Goal: Transaction & Acquisition: Purchase product/service

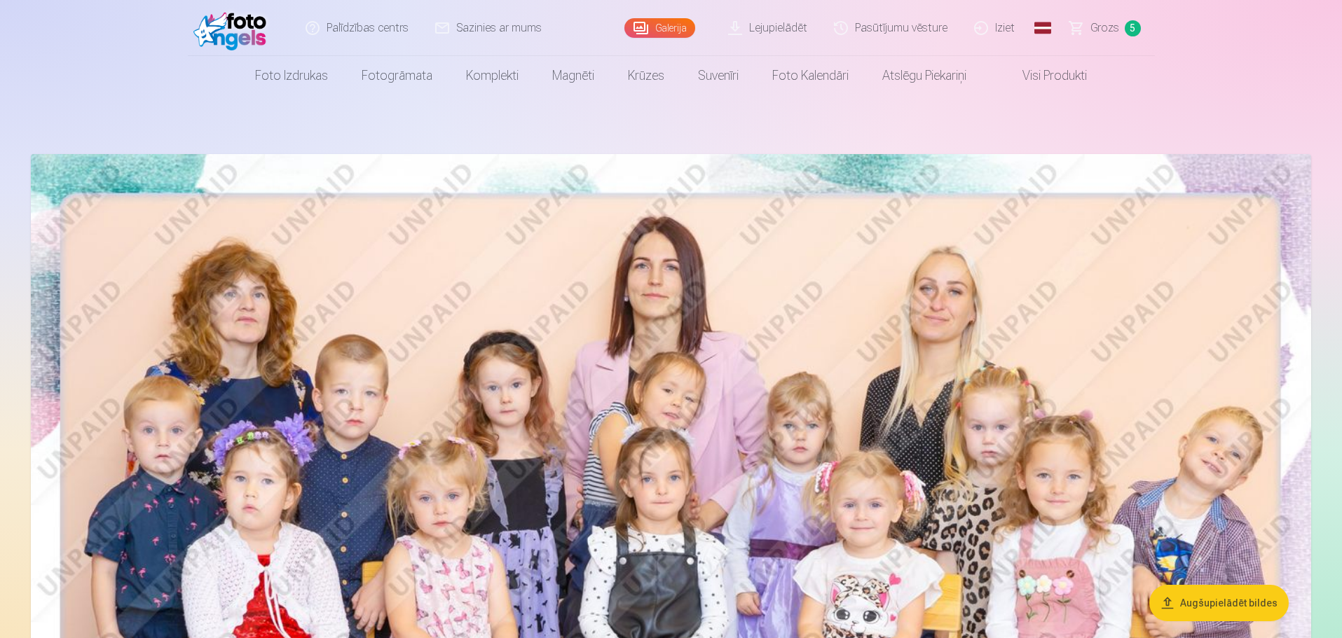
click at [1126, 32] on span "5" at bounding box center [1132, 28] width 16 height 16
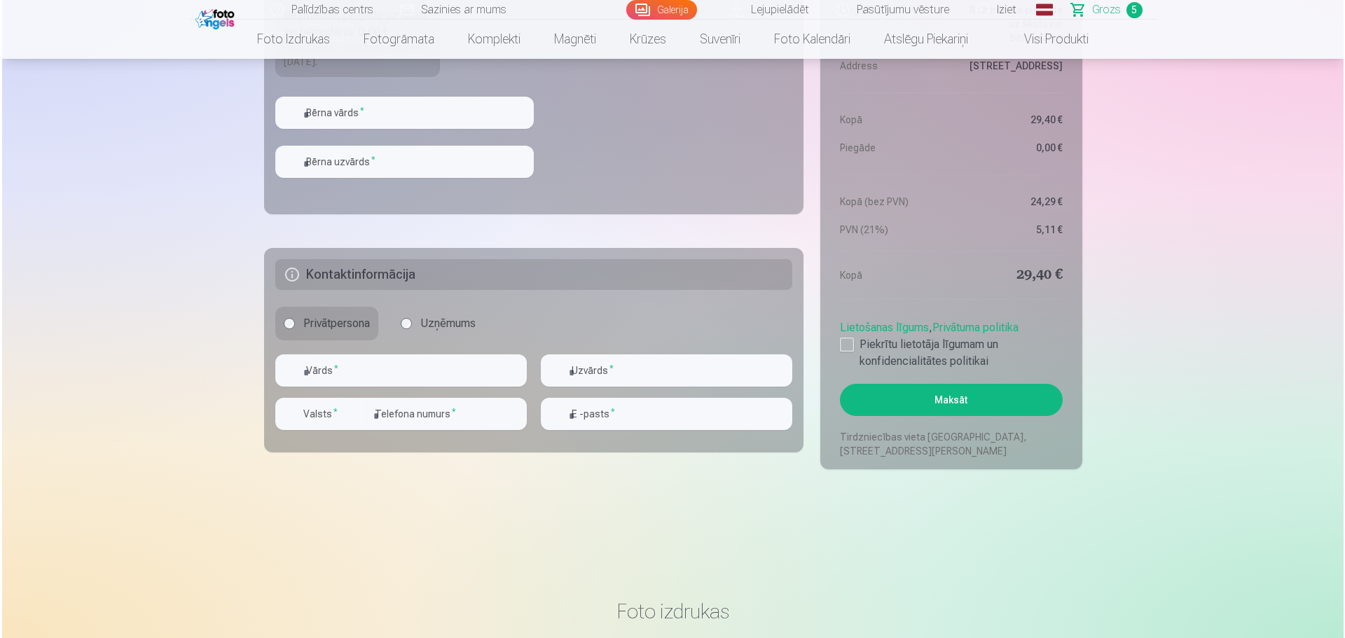
scroll to position [1191, 0]
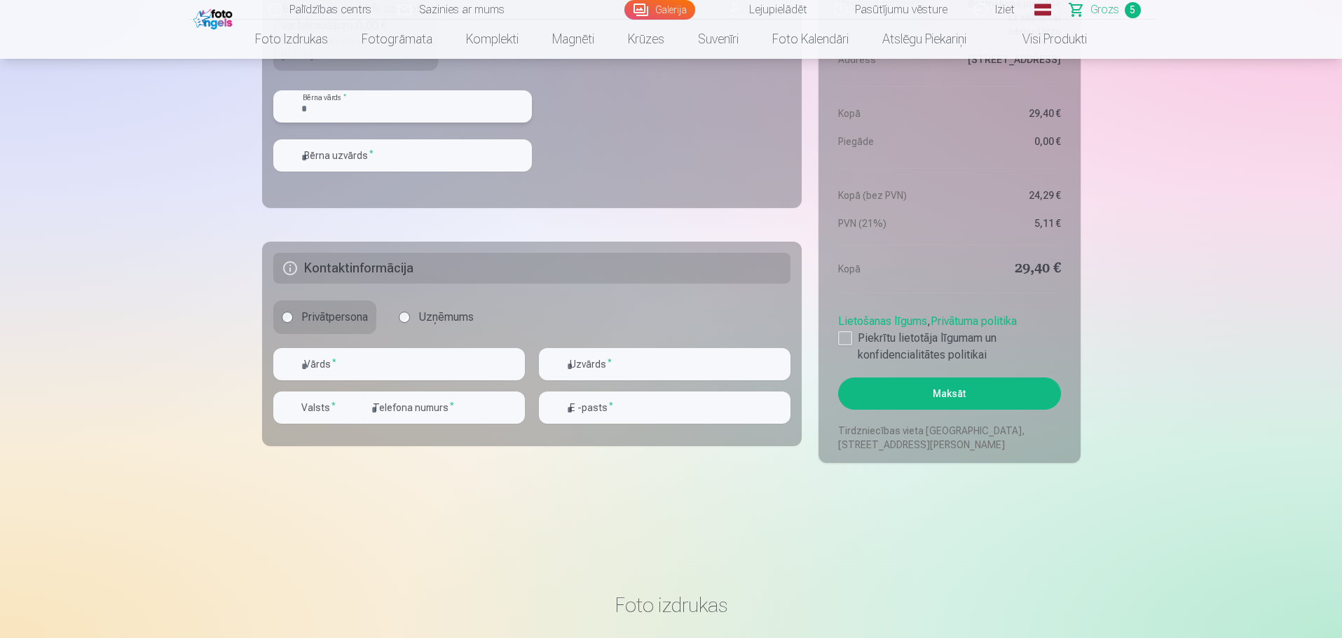
drag, startPoint x: 393, startPoint y: 109, endPoint x: 410, endPoint y: 111, distance: 16.9
click at [393, 109] on input "text" at bounding box center [402, 106] width 258 height 32
type input "****"
drag, startPoint x: 379, startPoint y: 158, endPoint x: 388, endPoint y: 158, distance: 9.1
click at [379, 158] on input "text" at bounding box center [402, 155] width 258 height 32
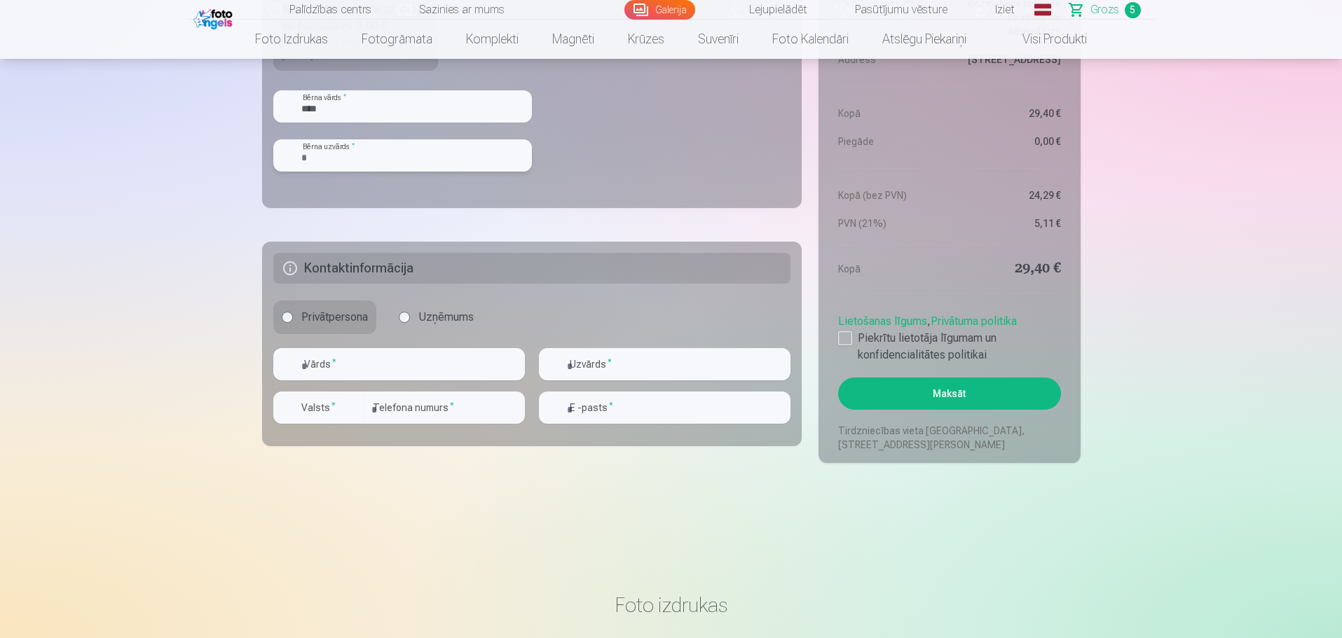
type input "*********"
click at [378, 364] on input "text" at bounding box center [398, 364] width 251 height 32
type input "*****"
type input "*********"
type input "********"
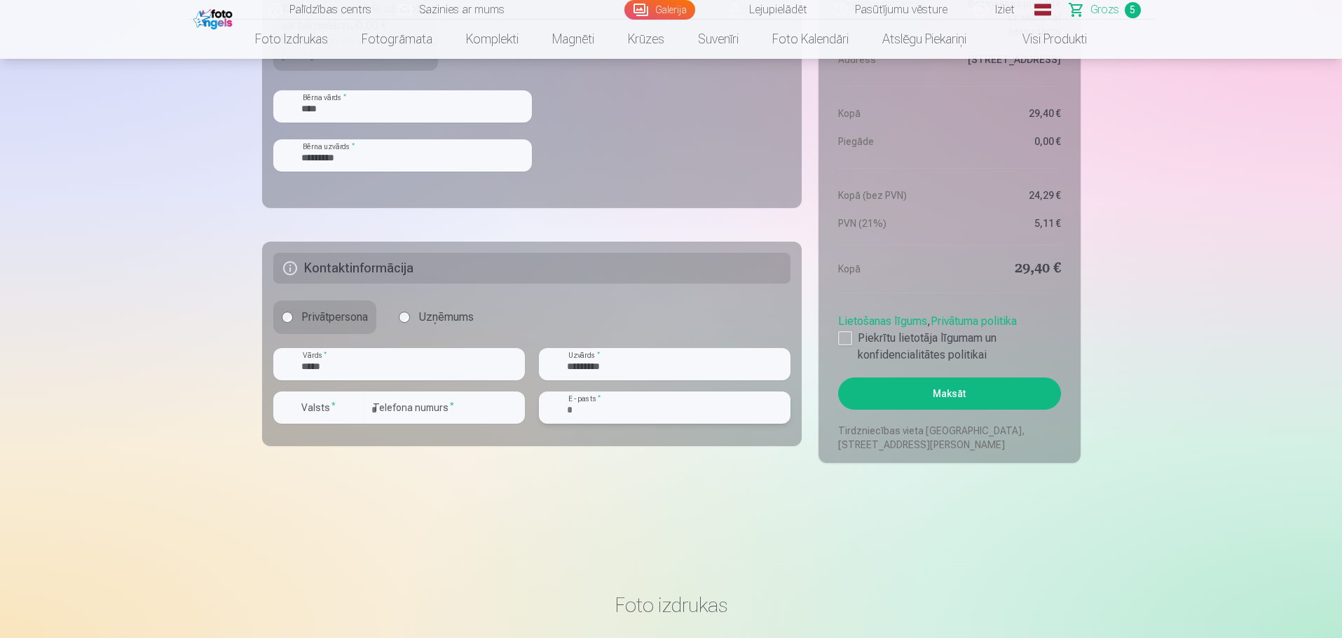
type input "**********"
drag, startPoint x: 842, startPoint y: 336, endPoint x: 677, endPoint y: 374, distance: 169.6
click at [842, 336] on div at bounding box center [845, 338] width 14 height 14
click at [326, 404] on label "Valsts *" at bounding box center [319, 408] width 46 height 14
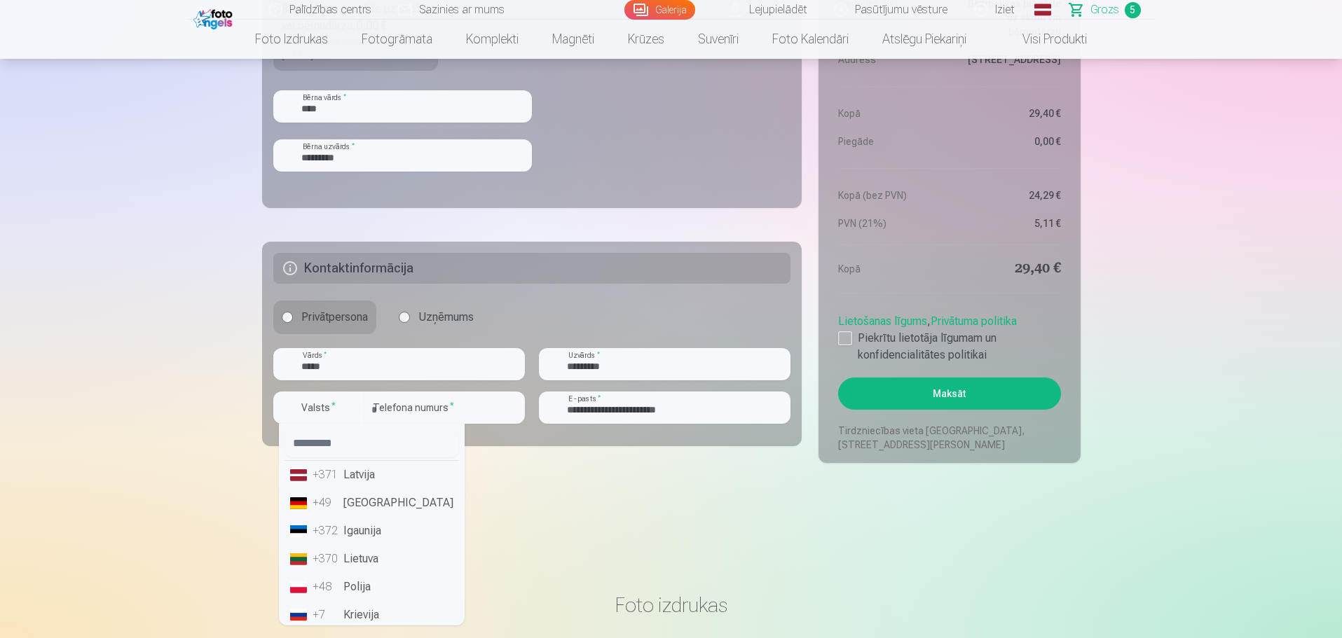
drag, startPoint x: 322, startPoint y: 469, endPoint x: 427, endPoint y: 471, distance: 105.8
click at [322, 469] on div "+371" at bounding box center [326, 475] width 28 height 17
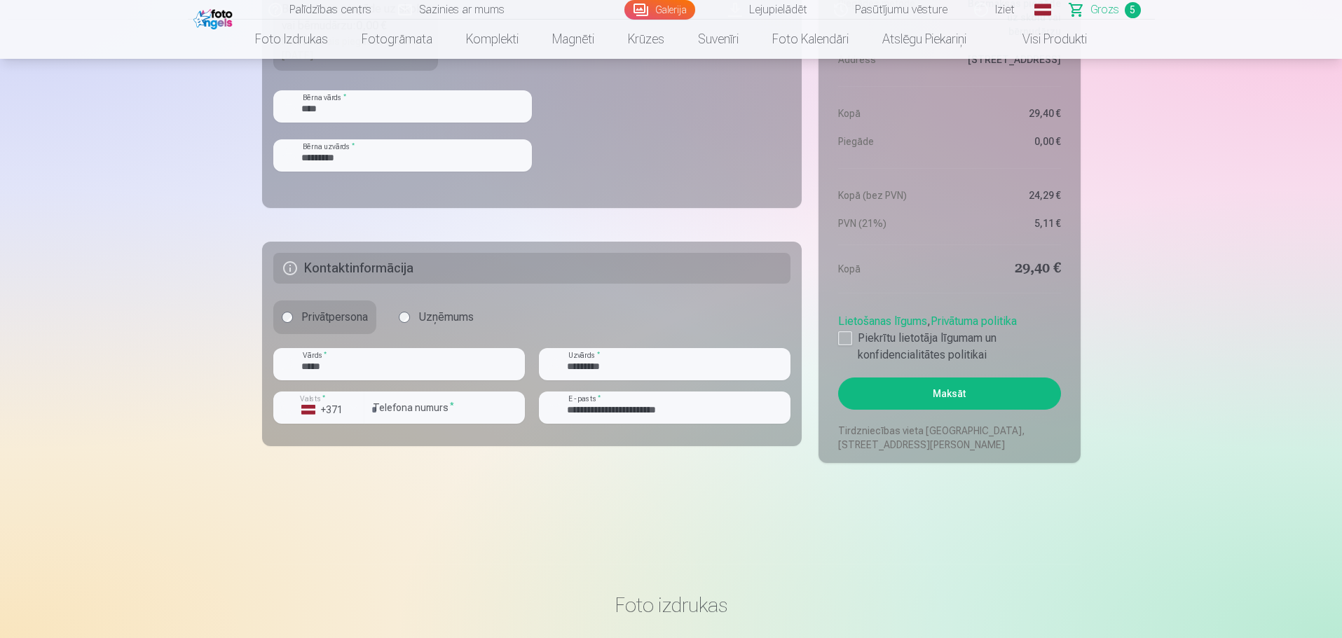
click at [922, 396] on button "Maksāt" at bounding box center [949, 394] width 222 height 32
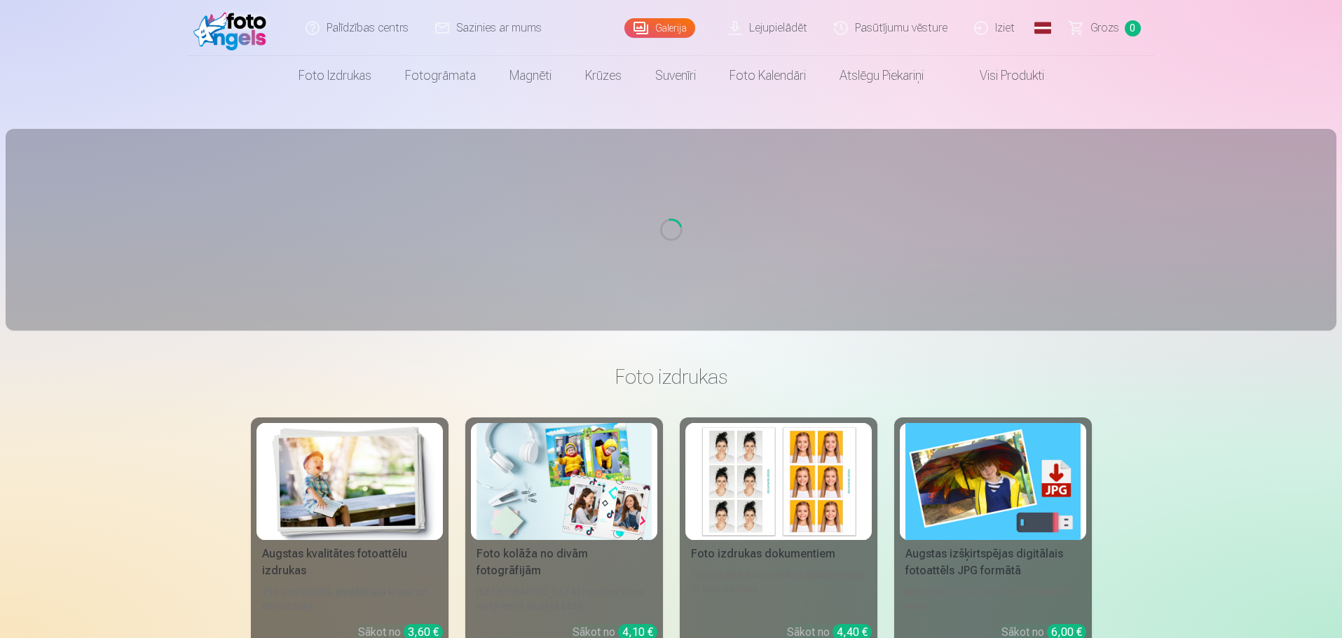
click at [1105, 26] on span "Grozs" at bounding box center [1104, 28] width 29 height 17
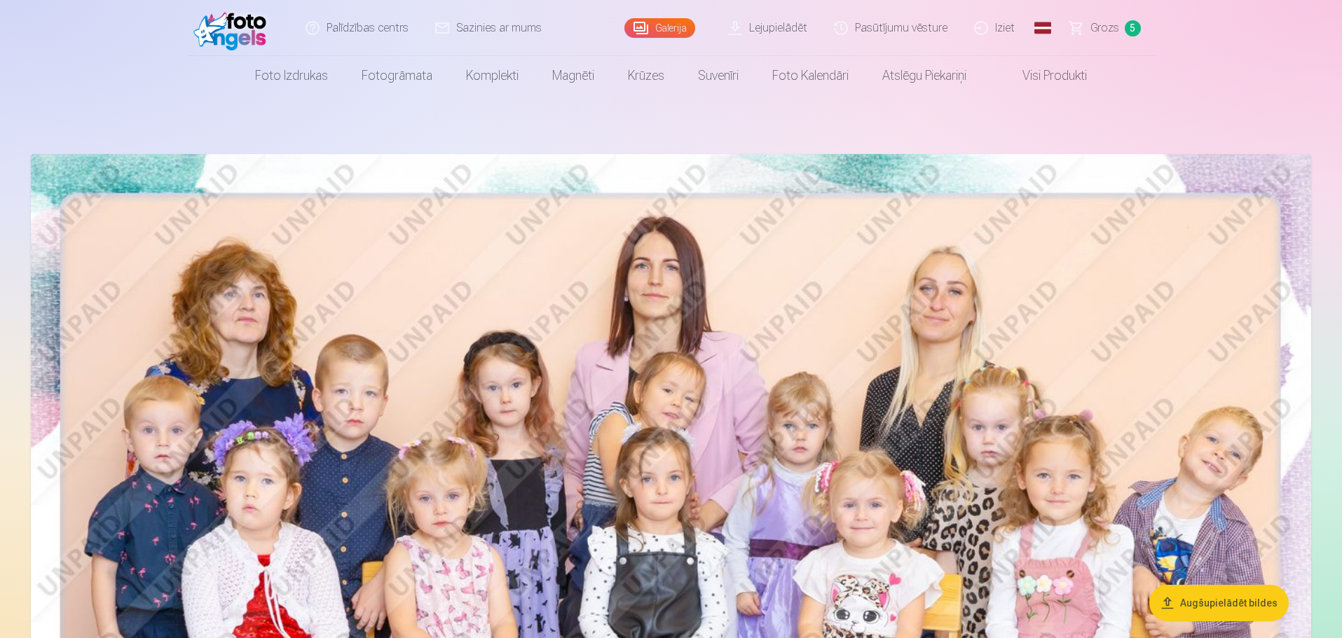
click at [1101, 29] on span "Grozs" at bounding box center [1104, 28] width 29 height 17
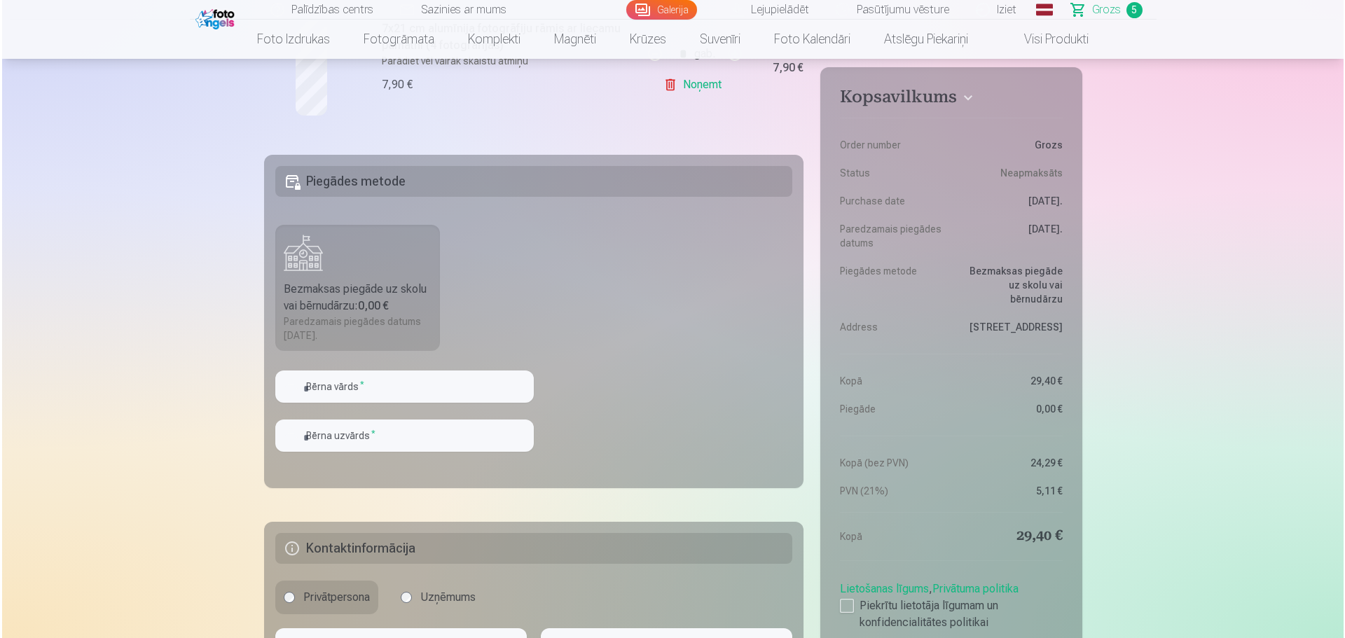
scroll to position [1051, 0]
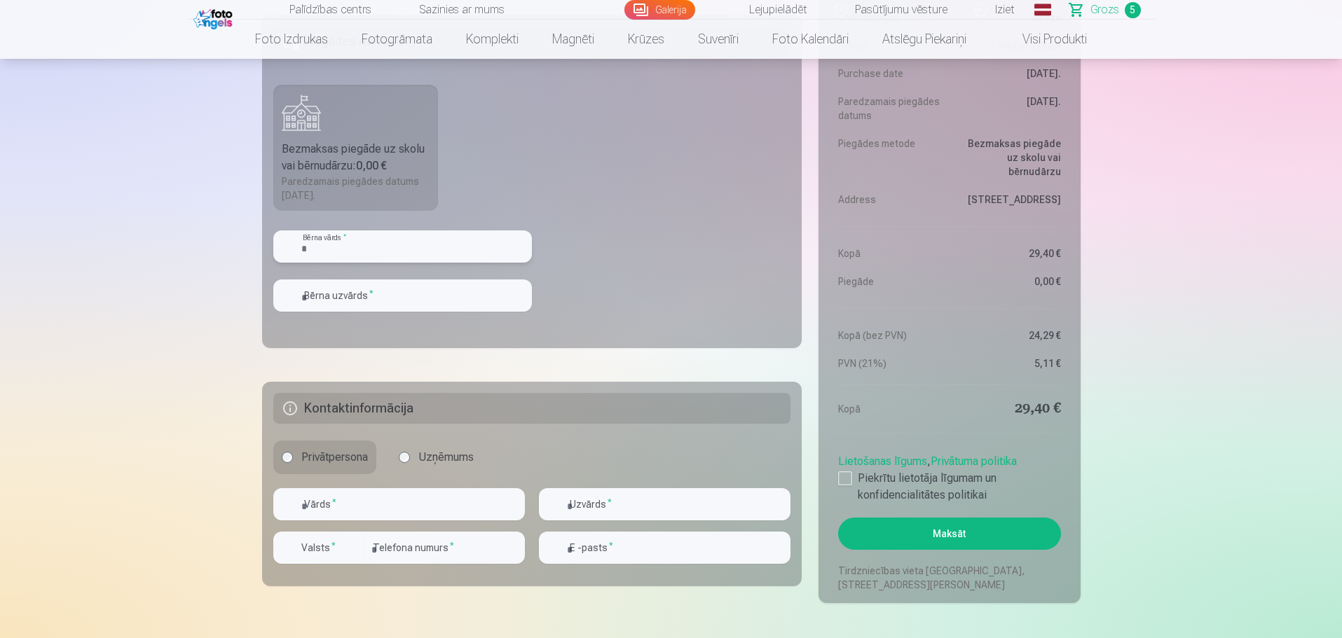
click at [395, 244] on input "text" at bounding box center [402, 246] width 258 height 32
type input "****"
click at [377, 307] on input "text" at bounding box center [402, 296] width 258 height 32
type input "*********"
click at [358, 505] on input "text" at bounding box center [398, 504] width 251 height 32
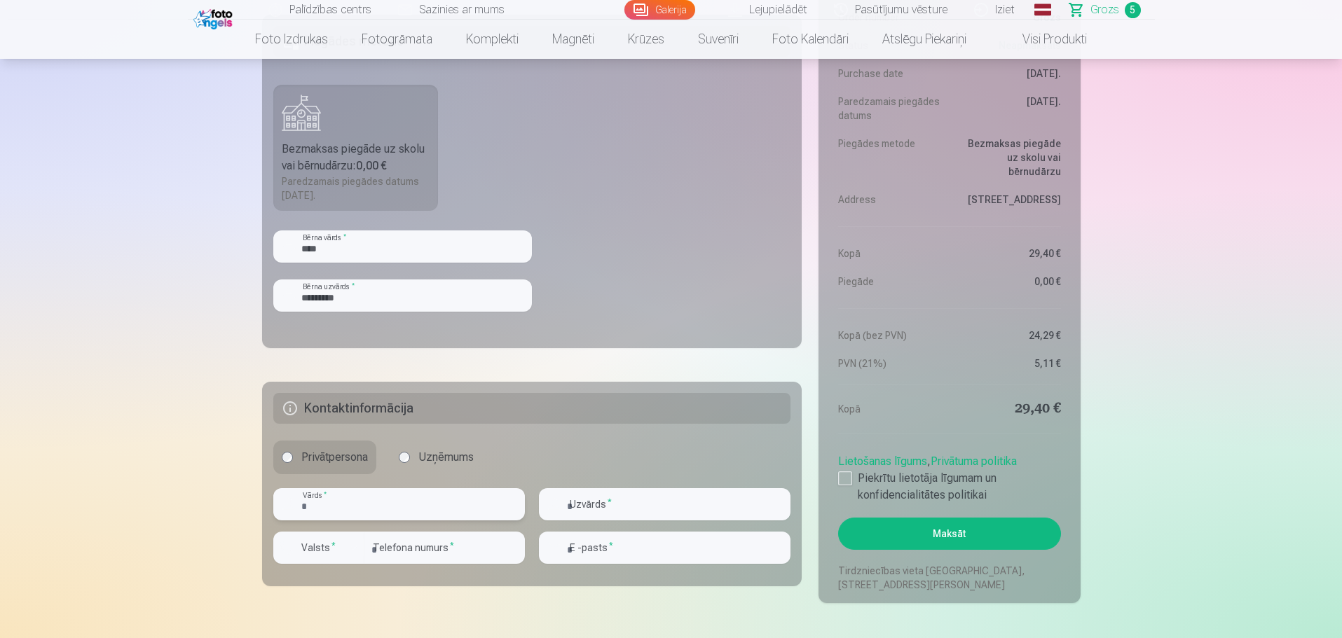
type input "*****"
type input "*********"
type input "********"
type input "**********"
click at [319, 544] on label "Valsts *" at bounding box center [319, 548] width 46 height 14
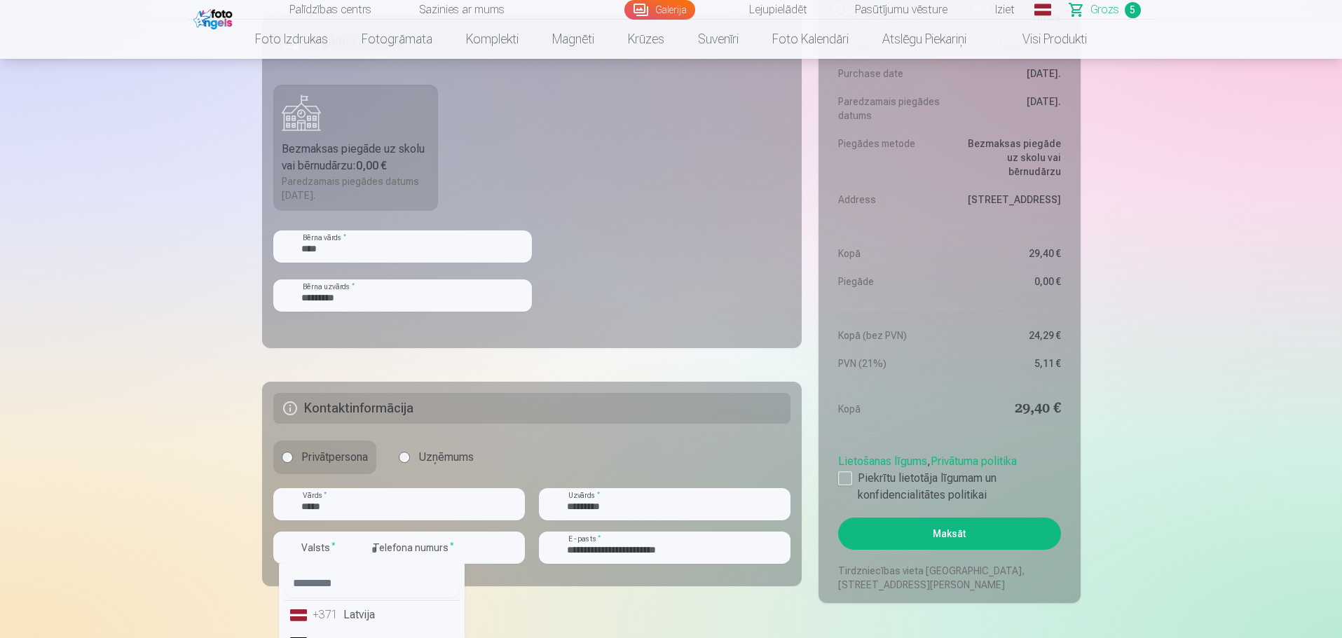
click at [336, 614] on div "+371" at bounding box center [326, 615] width 28 height 17
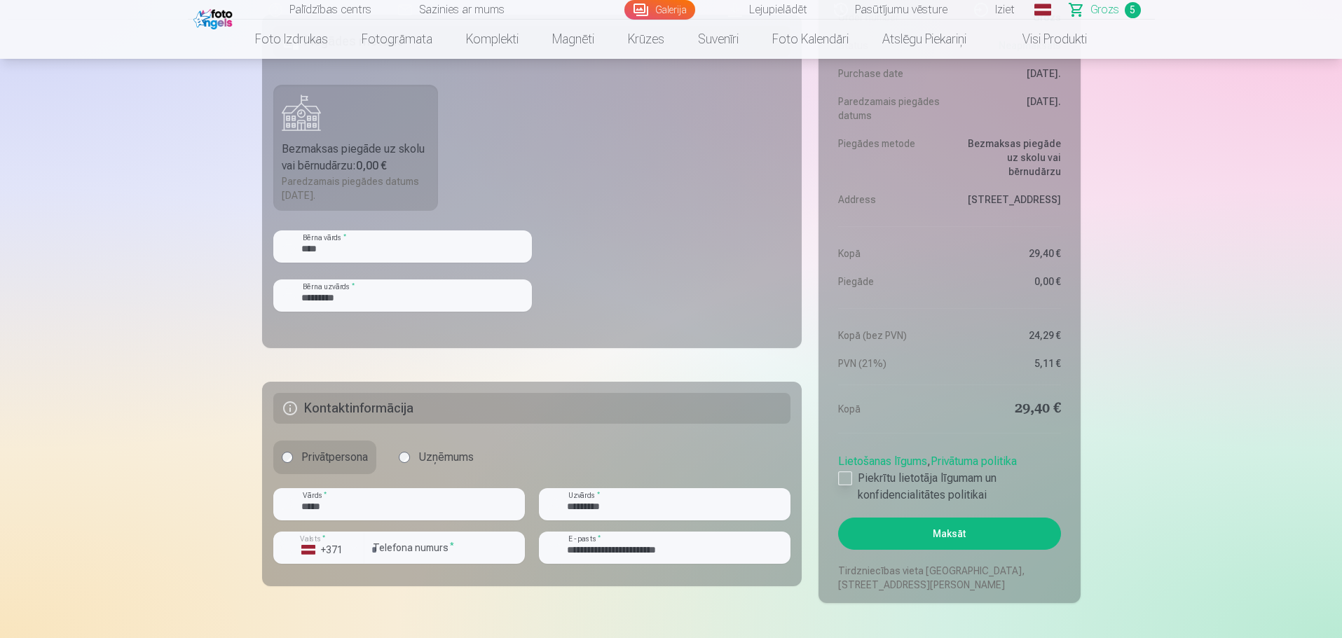
click at [843, 476] on div at bounding box center [845, 478] width 14 height 14
click at [957, 532] on button "Maksāt" at bounding box center [949, 534] width 222 height 32
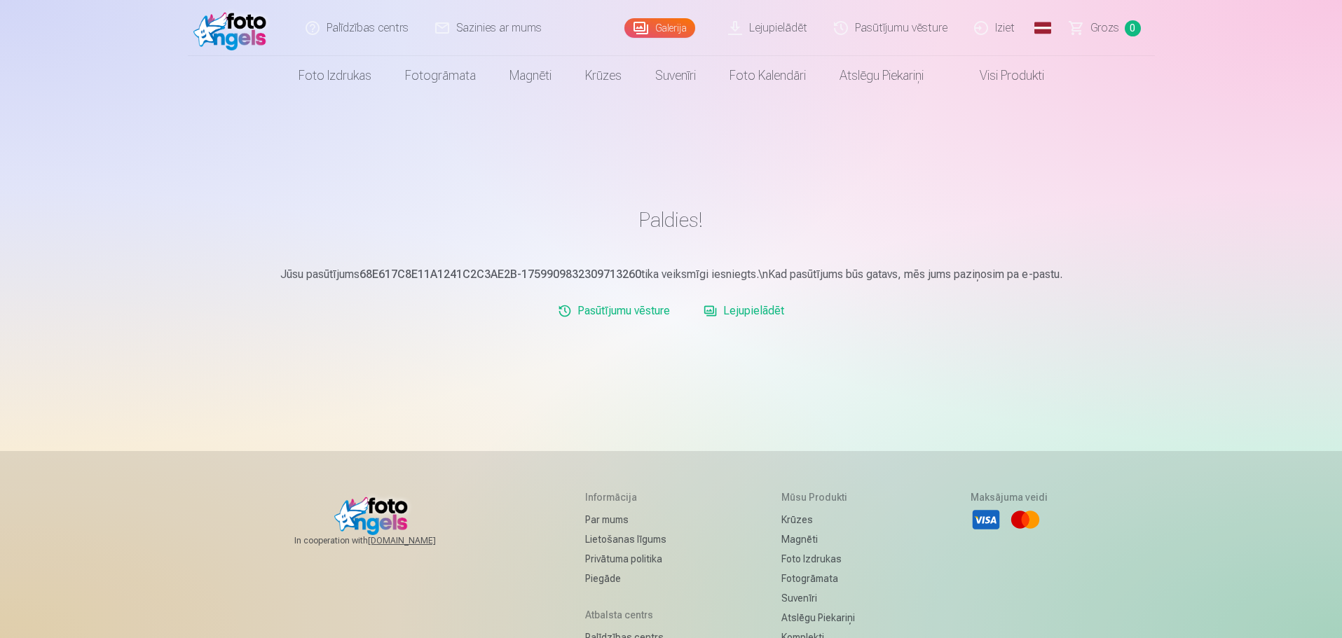
click at [757, 310] on link "Lejupielādēt" at bounding box center [744, 311] width 92 height 28
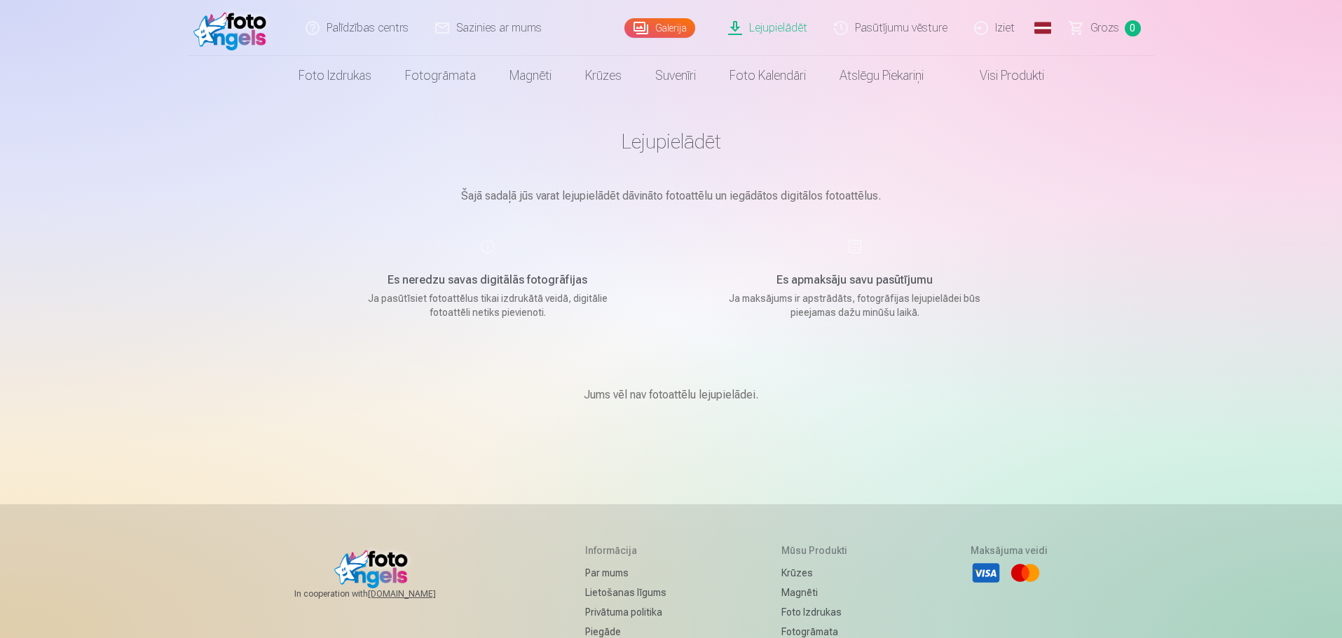
click at [788, 22] on link "Lejupielādēt" at bounding box center [768, 28] width 106 height 56
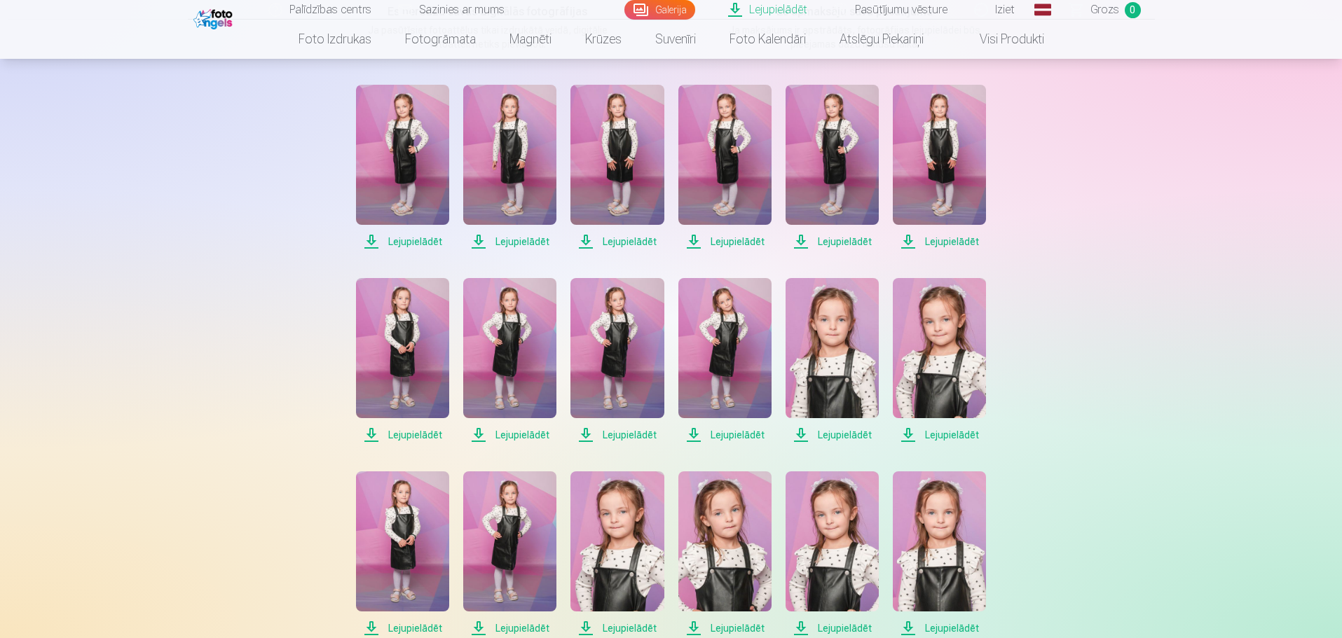
scroll to position [210, 0]
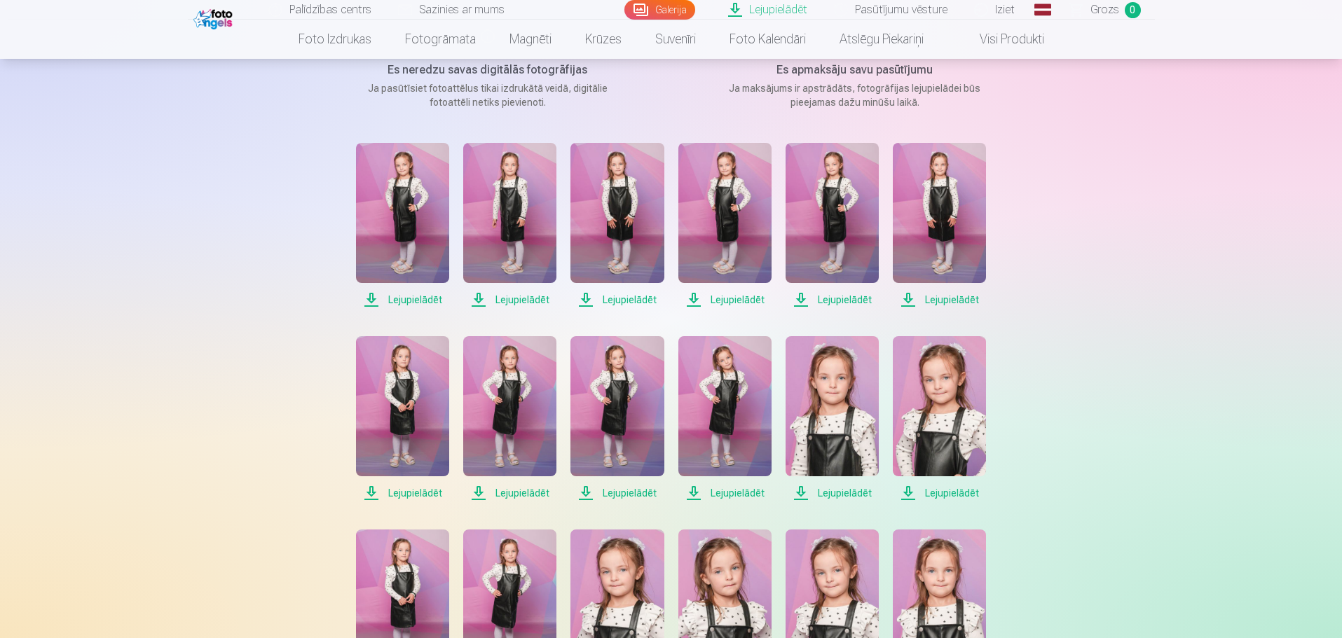
click at [404, 296] on span "Lejupielādēt" at bounding box center [402, 299] width 93 height 17
click at [518, 299] on span "Lejupielādēt" at bounding box center [509, 299] width 93 height 17
click at [616, 300] on span "Lejupielādēt" at bounding box center [616, 299] width 93 height 17
click at [716, 300] on span "Lejupielādēt" at bounding box center [724, 299] width 93 height 17
click at [841, 298] on span "Lejupielādēt" at bounding box center [831, 299] width 93 height 17
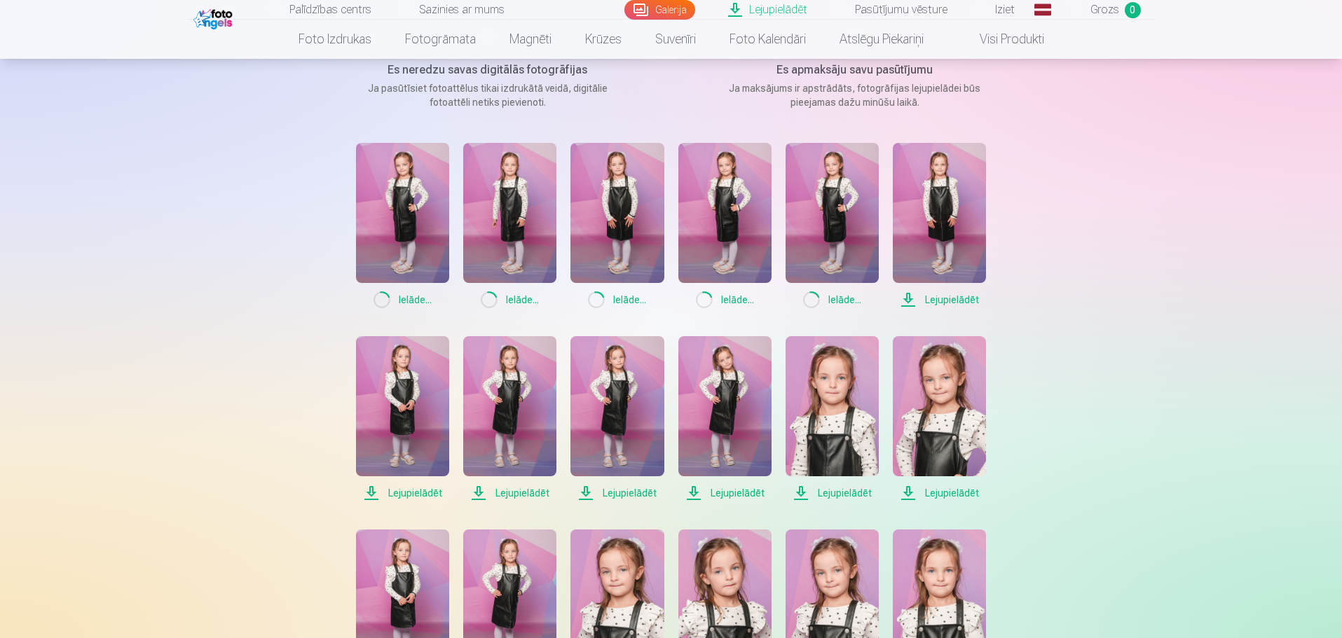
click at [942, 300] on span "Lejupielādēt" at bounding box center [938, 299] width 93 height 17
click at [410, 492] on span "Lejupielādēt" at bounding box center [402, 493] width 93 height 17
click at [522, 495] on span "Lejupielādēt" at bounding box center [509, 493] width 93 height 17
click at [624, 490] on span "Lejupielādēt" at bounding box center [616, 493] width 93 height 17
drag, startPoint x: 726, startPoint y: 492, endPoint x: 820, endPoint y: 491, distance: 93.2
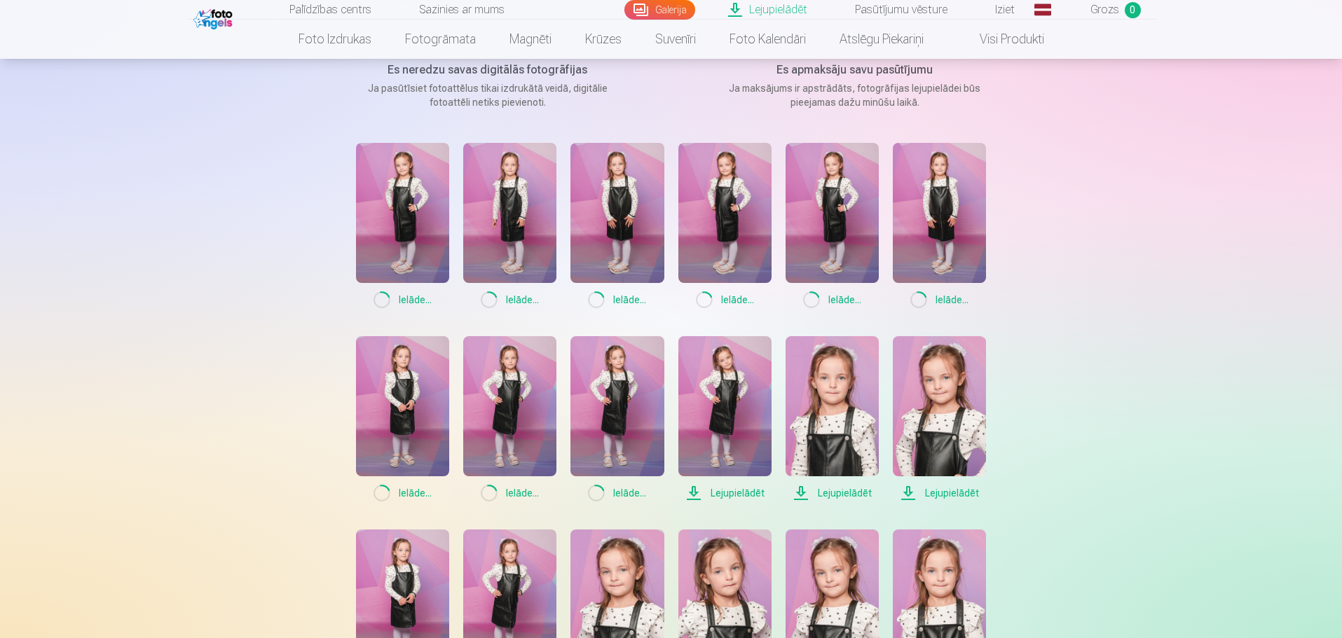
click at [727, 492] on span "Lejupielādēt" at bounding box center [724, 493] width 93 height 17
click at [833, 492] on span "Lejupielādēt" at bounding box center [831, 493] width 93 height 17
click at [966, 491] on span "Lejupielādēt" at bounding box center [938, 493] width 93 height 17
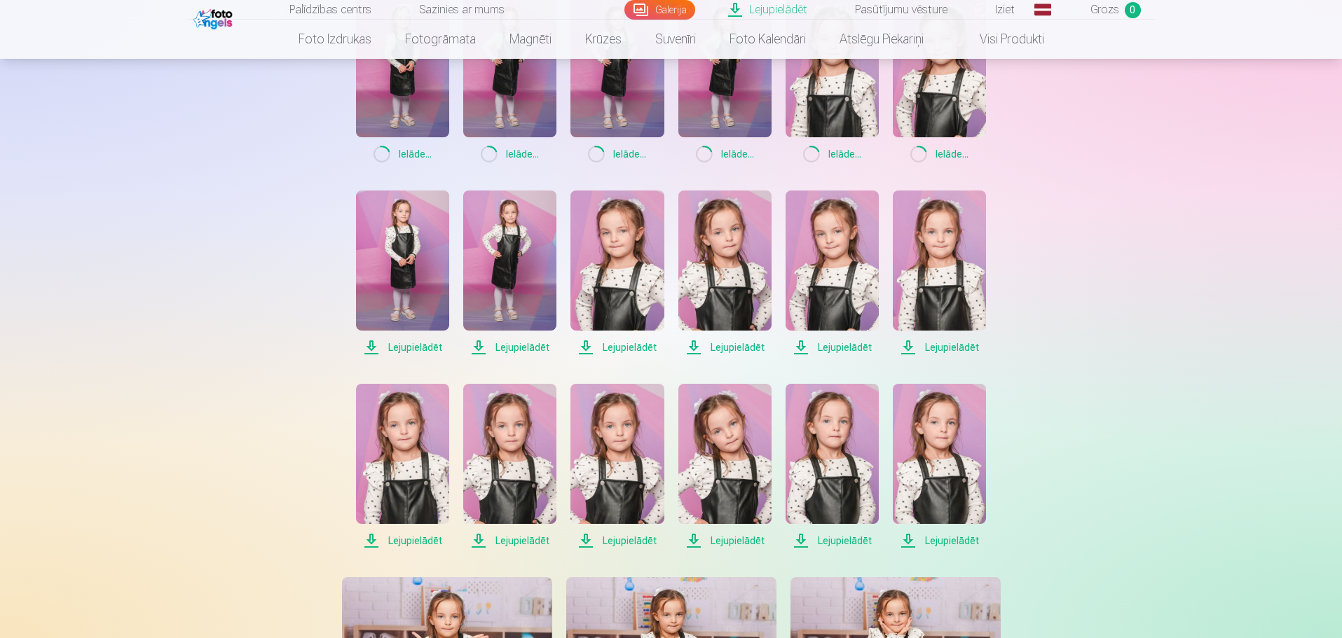
scroll to position [630, 0]
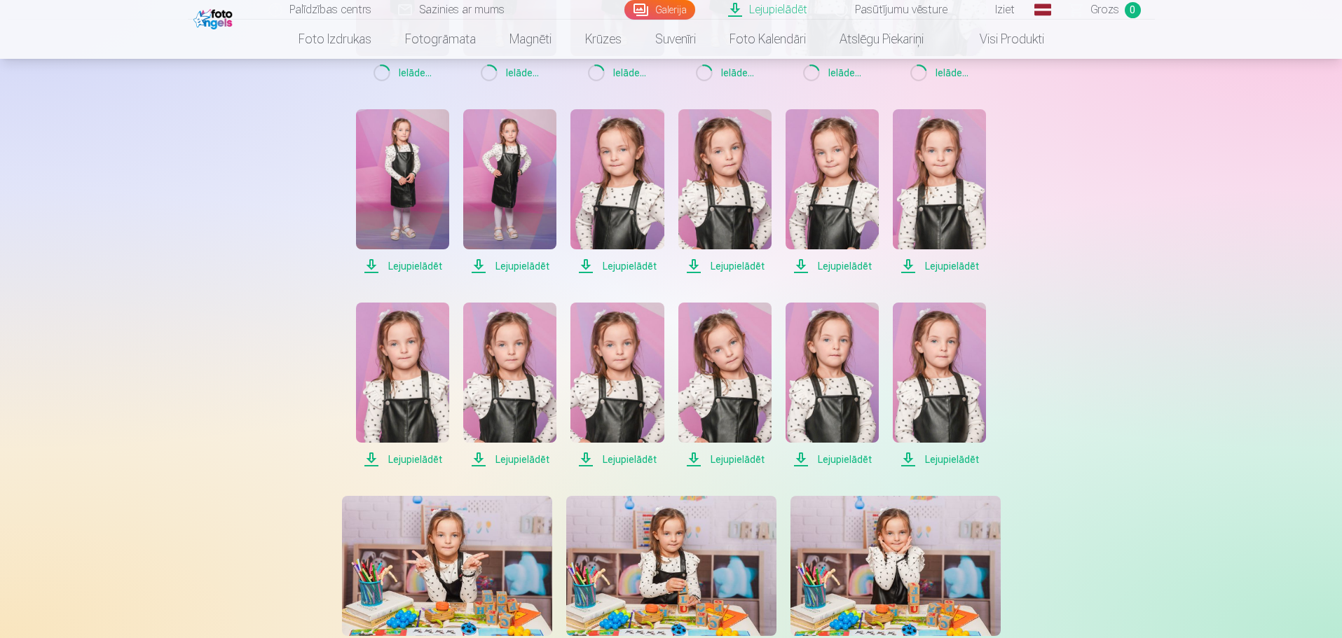
click at [420, 263] on span "Lejupielādēt" at bounding box center [402, 266] width 93 height 17
click at [516, 261] on span "Lejupielādēt" at bounding box center [509, 266] width 93 height 17
click at [628, 265] on span "Lejupielādēt" at bounding box center [616, 266] width 93 height 17
click at [733, 264] on span "Lejupielādēt" at bounding box center [724, 266] width 93 height 17
click at [850, 265] on span "Lejupielādēt" at bounding box center [831, 266] width 93 height 17
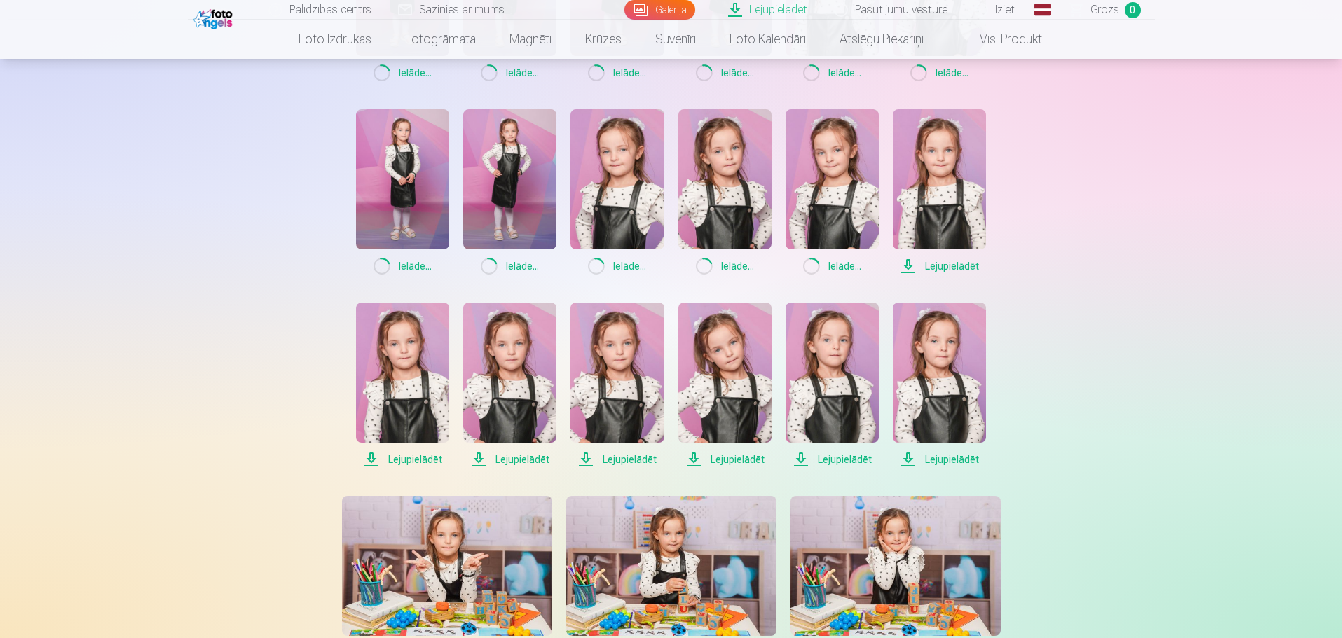
click at [942, 260] on span "Lejupielādēt" at bounding box center [938, 266] width 93 height 17
drag, startPoint x: 411, startPoint y: 453, endPoint x: 457, endPoint y: 462, distance: 47.1
click at [410, 453] on span "Lejupielādēt" at bounding box center [402, 459] width 93 height 17
click at [525, 457] on span "Lejupielādēt" at bounding box center [509, 459] width 93 height 17
click at [614, 460] on span "Lejupielādēt" at bounding box center [616, 459] width 93 height 17
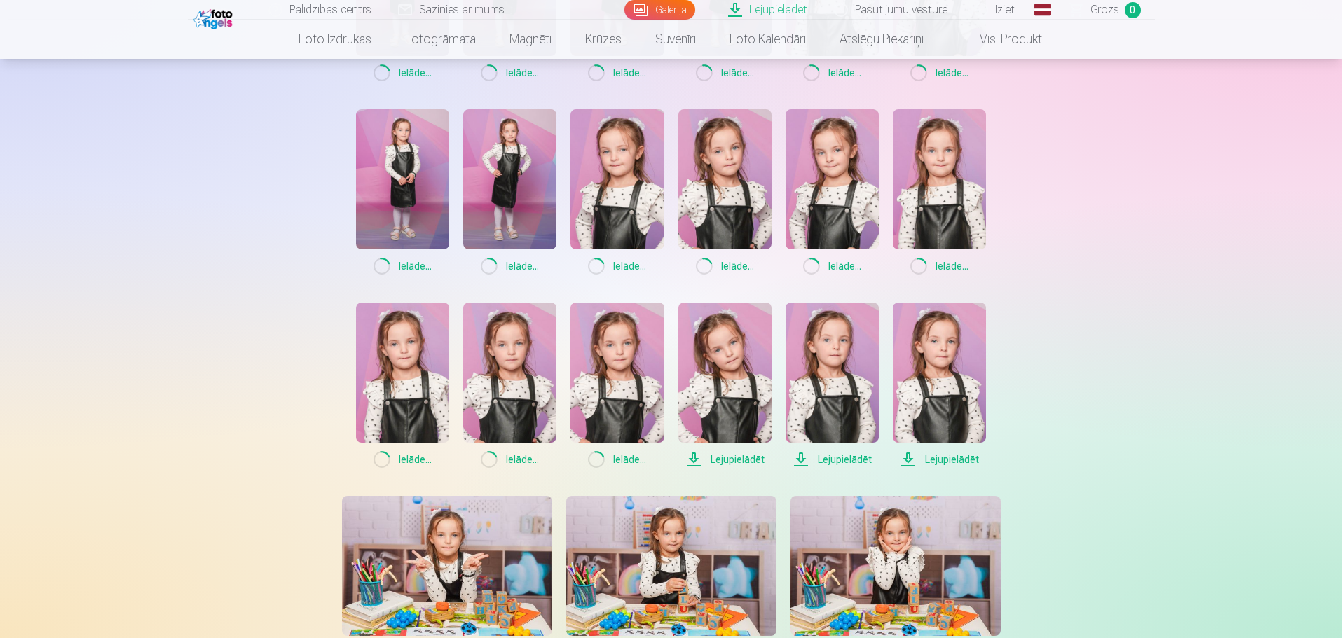
click at [739, 455] on span "Lejupielādēt" at bounding box center [724, 459] width 93 height 17
click at [851, 457] on span "Lejupielādēt" at bounding box center [831, 459] width 93 height 17
click at [958, 454] on span "Lejupielādēt" at bounding box center [938, 459] width 93 height 17
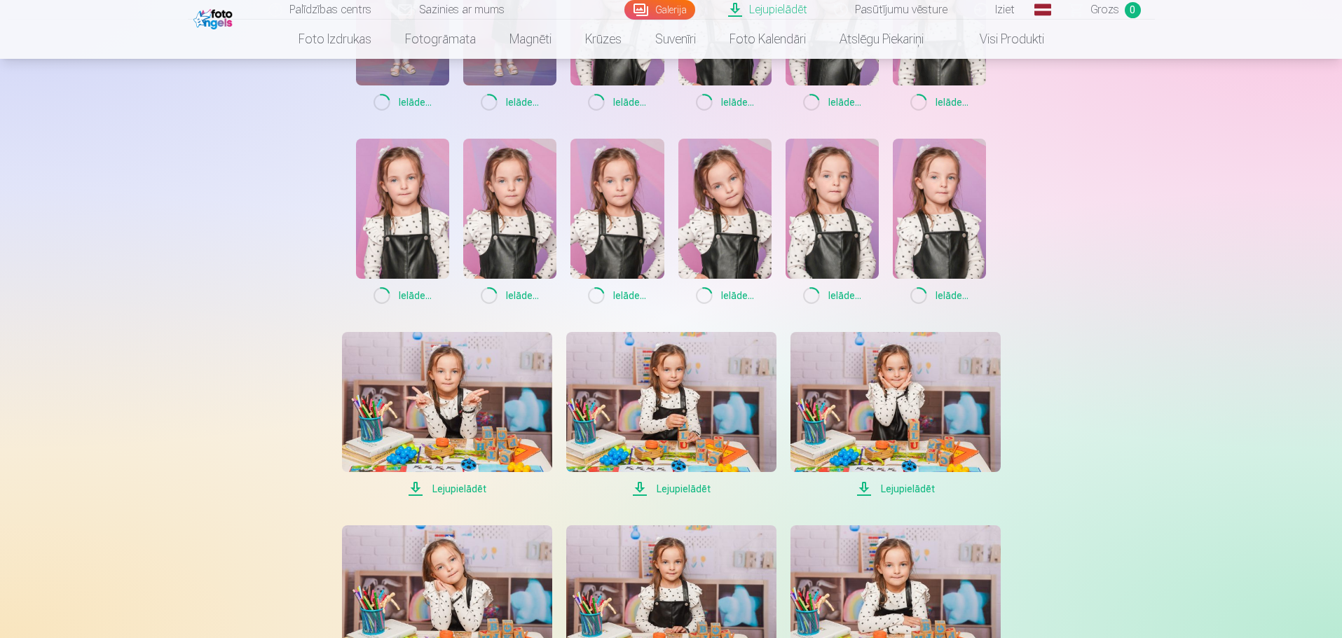
scroll to position [1051, 0]
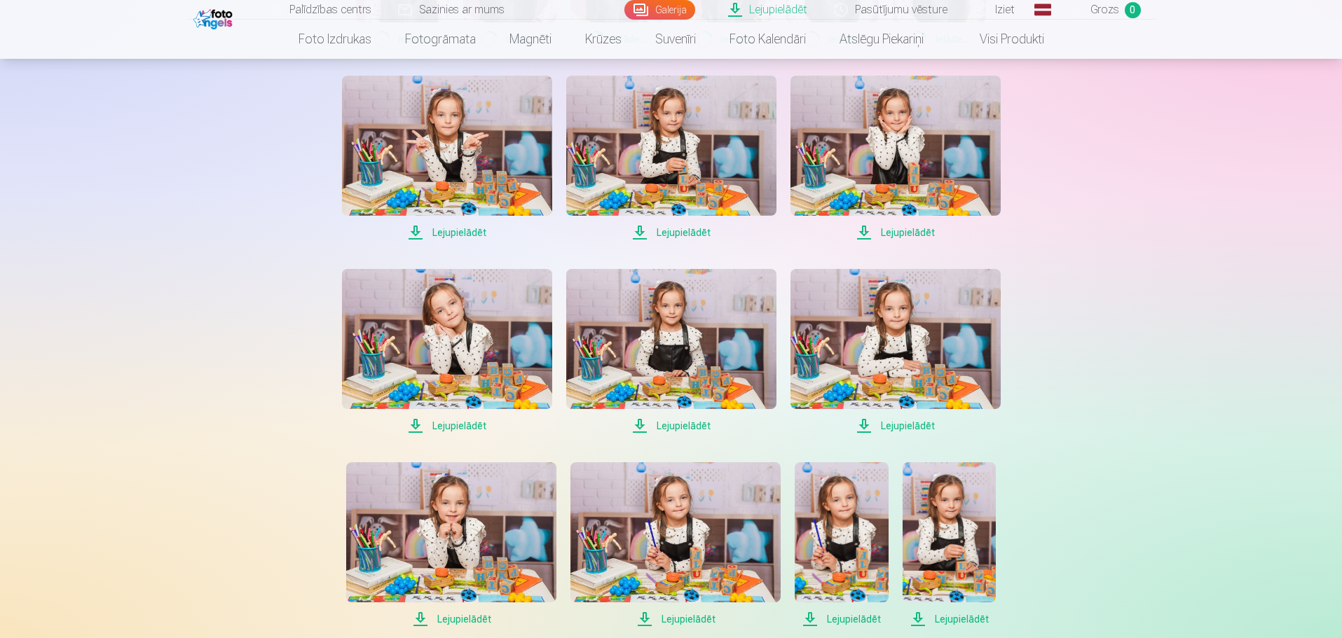
click at [455, 233] on span "Lejupielādēt" at bounding box center [447, 232] width 210 height 17
click at [678, 235] on span "Lejupielādēt" at bounding box center [671, 232] width 210 height 17
click at [915, 235] on span "Lejupielādēt" at bounding box center [895, 232] width 210 height 17
click at [467, 425] on span "Lejupielādēt" at bounding box center [447, 426] width 210 height 17
click at [682, 428] on span "Lejupielādēt" at bounding box center [671, 426] width 210 height 17
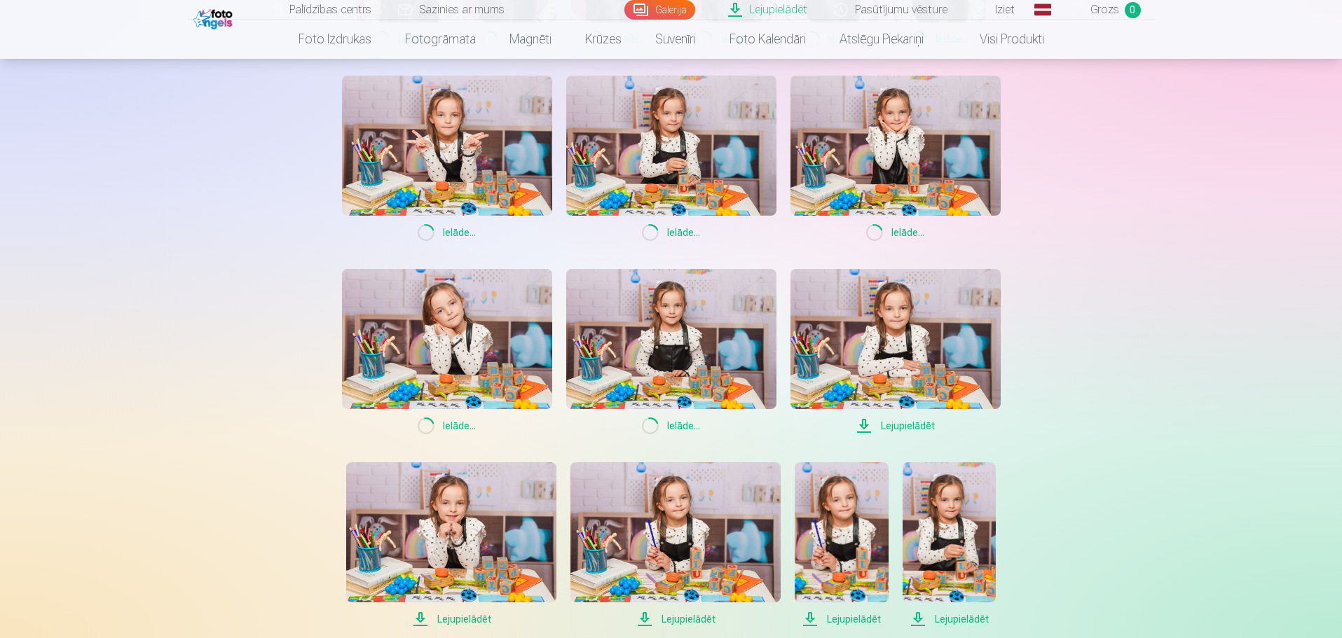
click at [902, 421] on span "Lejupielādēt" at bounding box center [895, 426] width 210 height 17
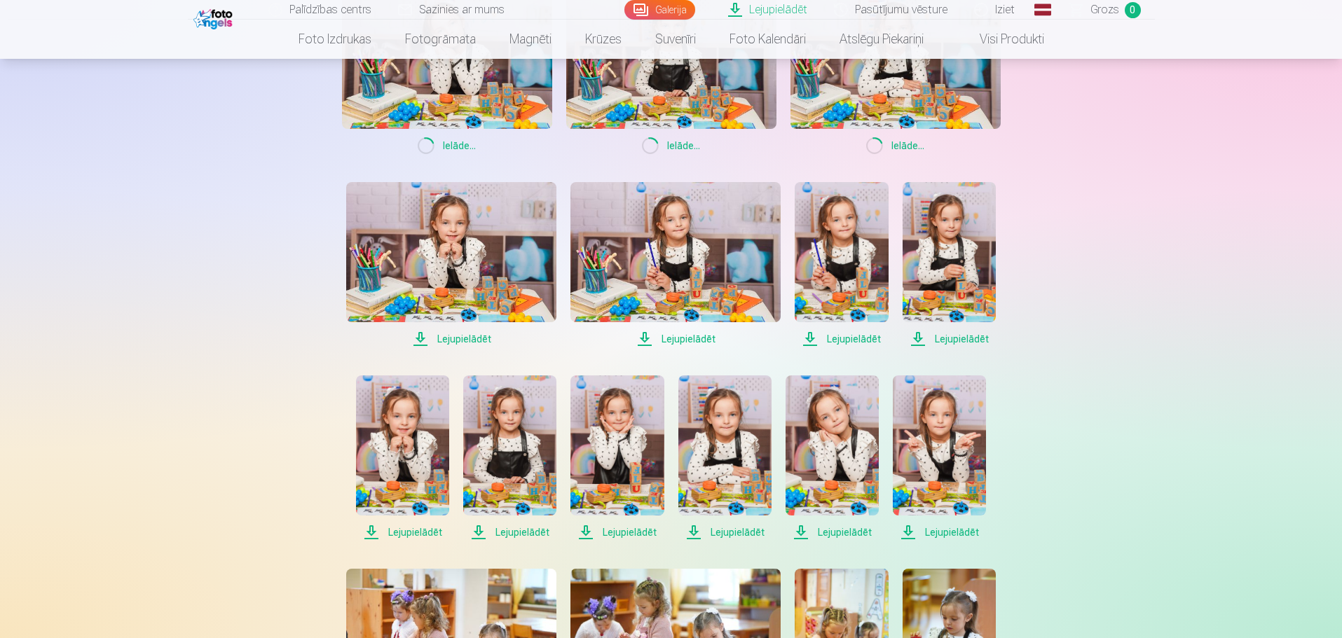
click at [466, 338] on span "Lejupielādēt" at bounding box center [451, 339] width 210 height 17
click at [703, 340] on span "Lejupielādēt" at bounding box center [675, 339] width 210 height 17
click at [842, 339] on span "Lejupielādēt" at bounding box center [840, 339] width 93 height 17
click at [954, 341] on span "Lejupielādēt" at bounding box center [948, 339] width 93 height 17
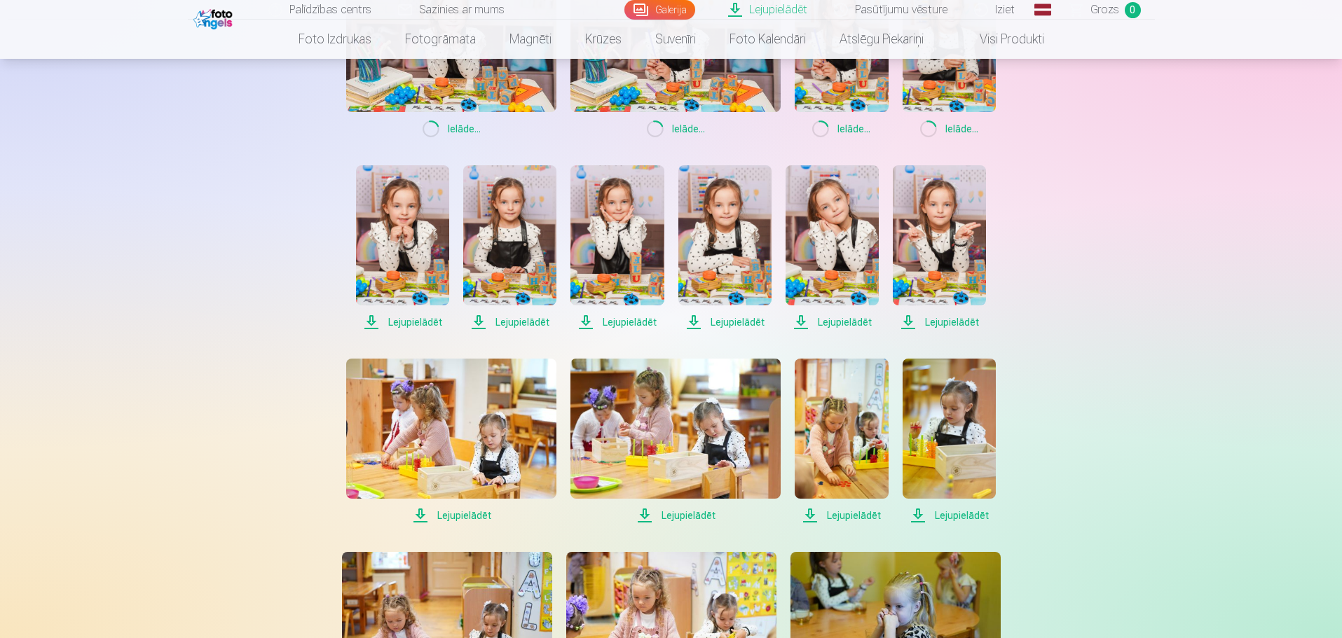
click at [409, 323] on span "Lejupielādēt" at bounding box center [402, 322] width 93 height 17
click at [502, 323] on span "Lejupielādēt" at bounding box center [509, 322] width 93 height 17
click at [638, 324] on span "Lejupielādēt" at bounding box center [616, 322] width 93 height 17
click at [738, 322] on span "Lejupielādēt" at bounding box center [724, 322] width 93 height 17
click at [848, 324] on span "Lejupielādēt" at bounding box center [831, 322] width 93 height 17
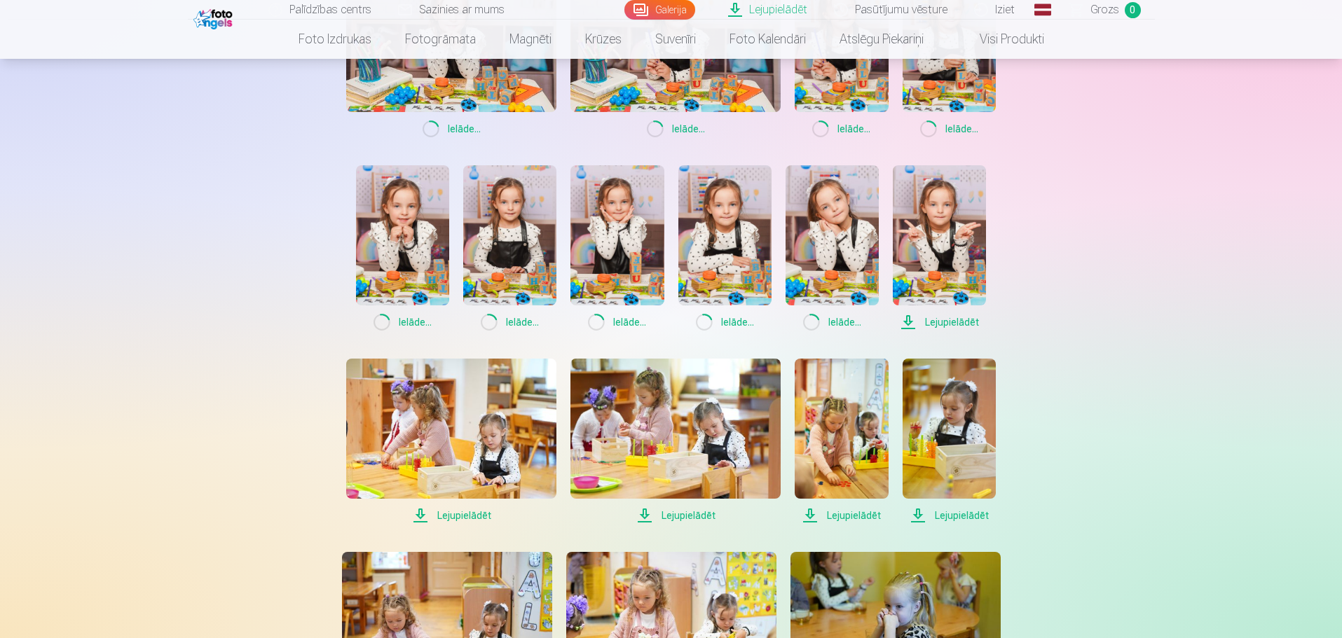
click at [949, 320] on span "Lejupielādēt" at bounding box center [938, 322] width 93 height 17
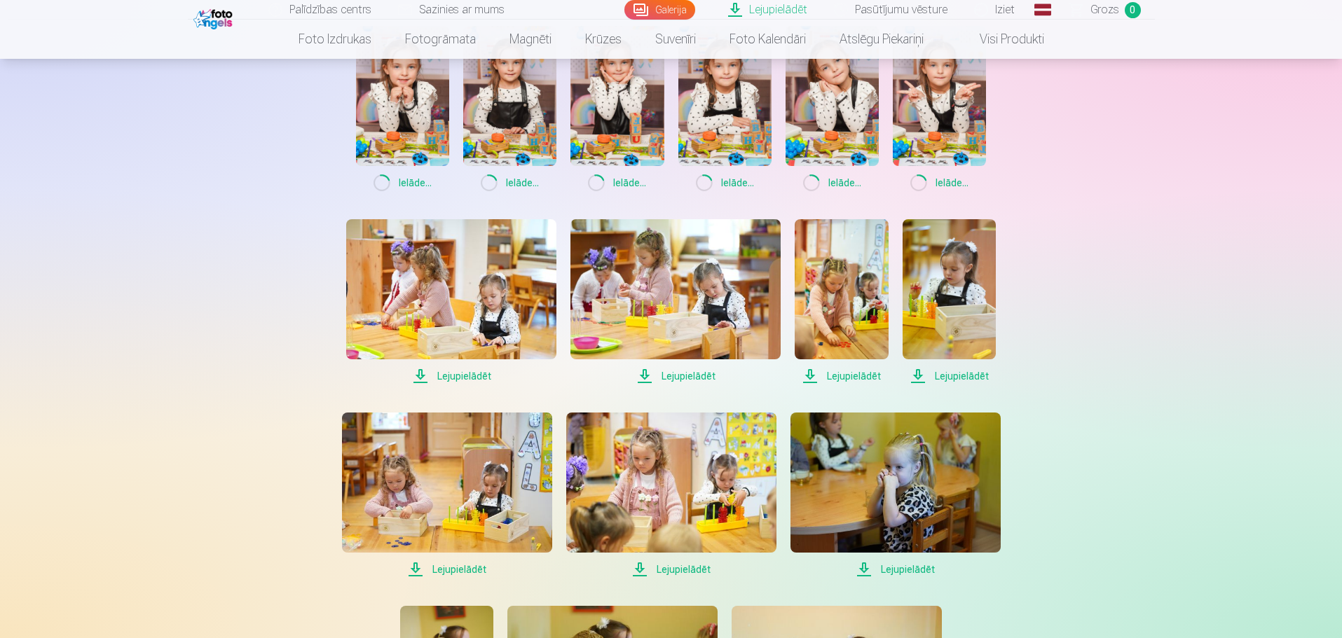
scroll to position [1681, 0]
click at [457, 375] on span "Lejupielādēt" at bounding box center [451, 375] width 210 height 17
click at [846, 375] on span "Lejupielādēt" at bounding box center [840, 375] width 93 height 17
click at [678, 373] on span "Lejupielādēt" at bounding box center [675, 375] width 210 height 17
click at [946, 372] on span "Lejupielādēt" at bounding box center [948, 375] width 93 height 17
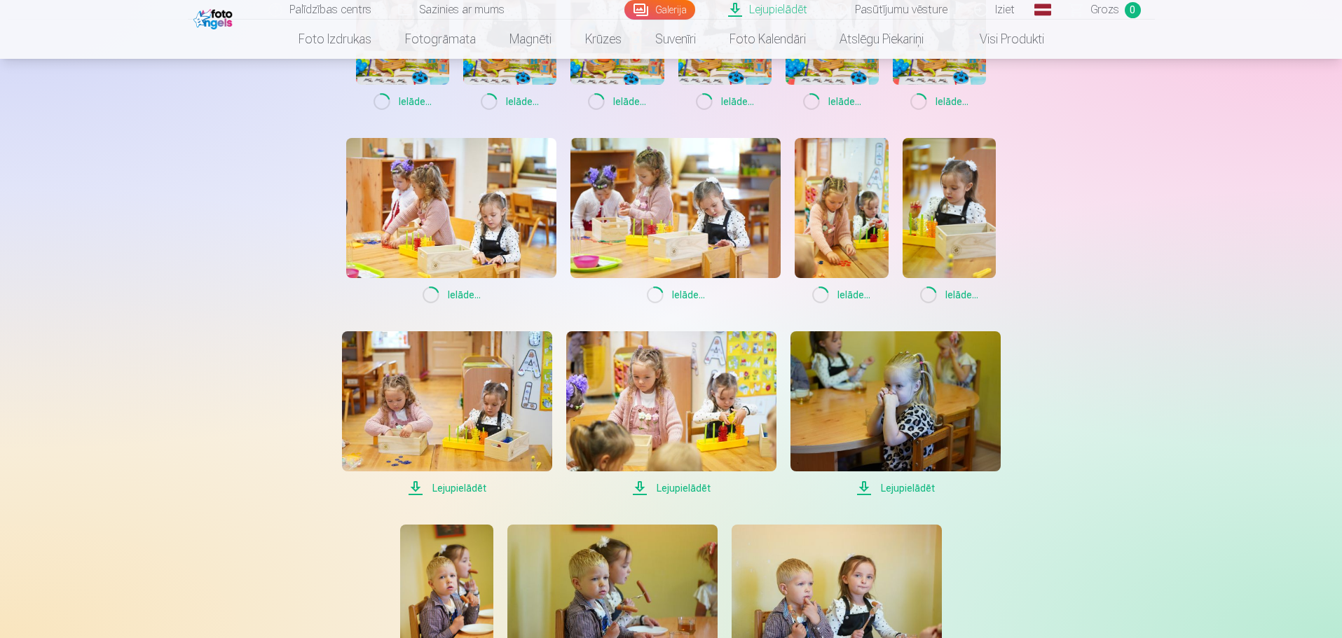
scroll to position [1891, 0]
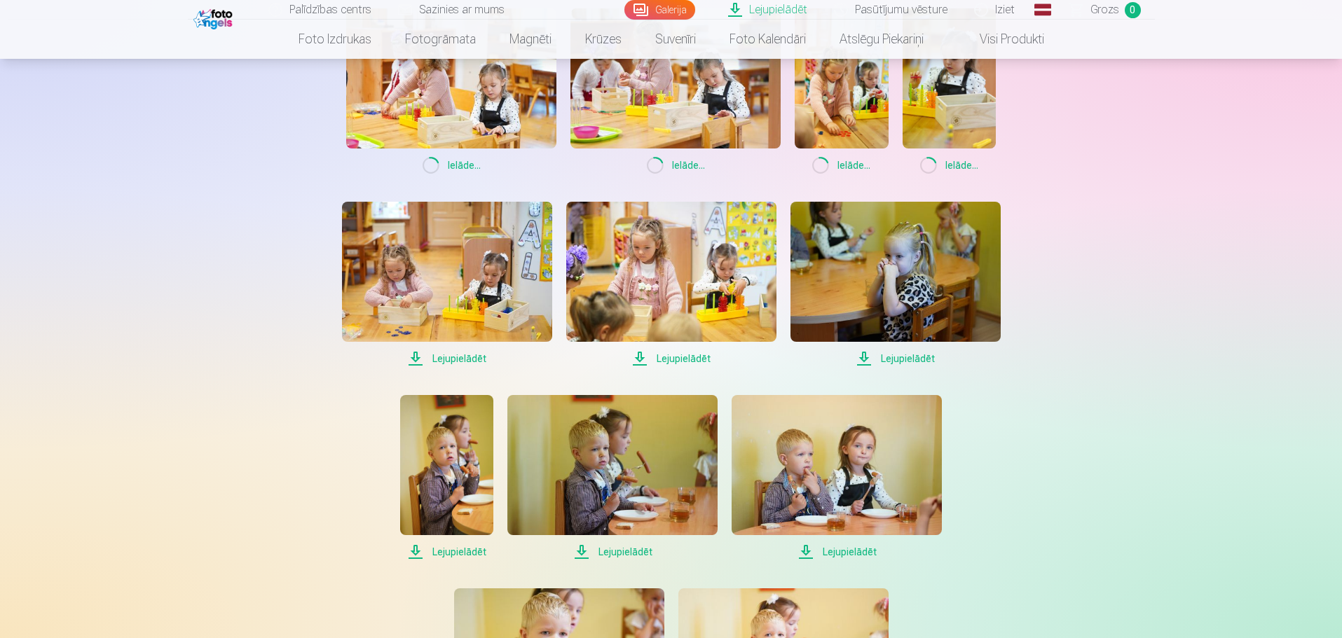
click at [452, 354] on span "Lejupielādēt" at bounding box center [447, 358] width 210 height 17
click at [677, 356] on span "Lejupielādēt" at bounding box center [671, 358] width 210 height 17
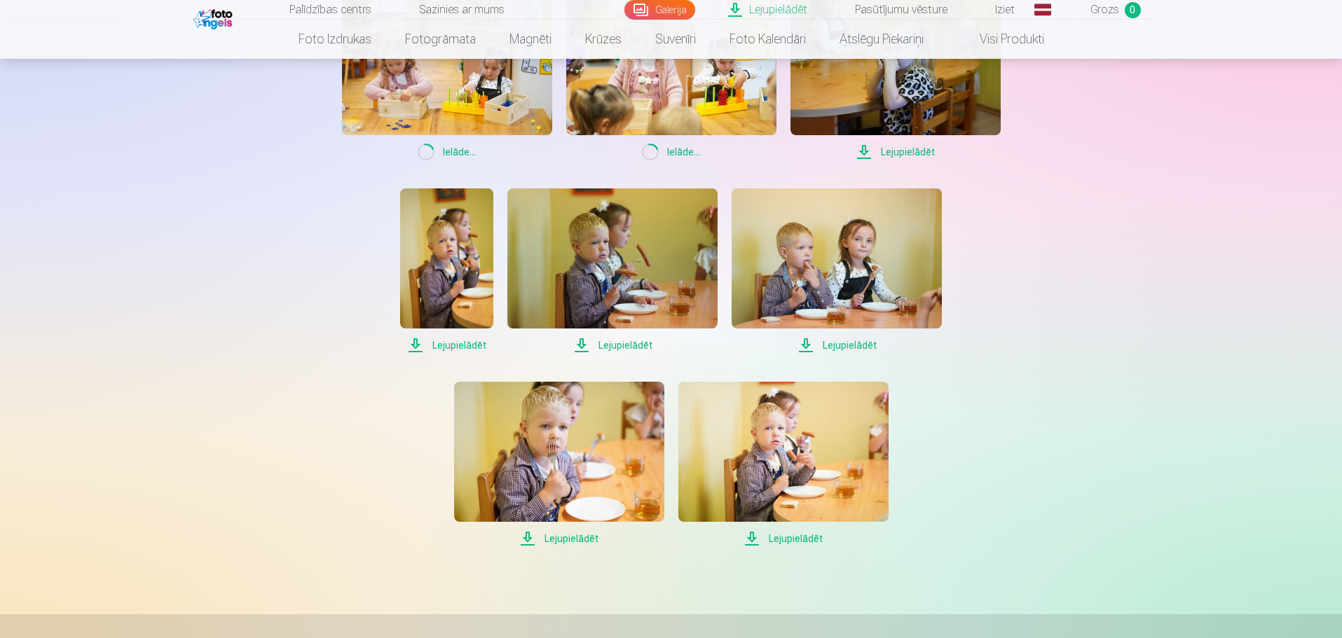
scroll to position [2102, 0]
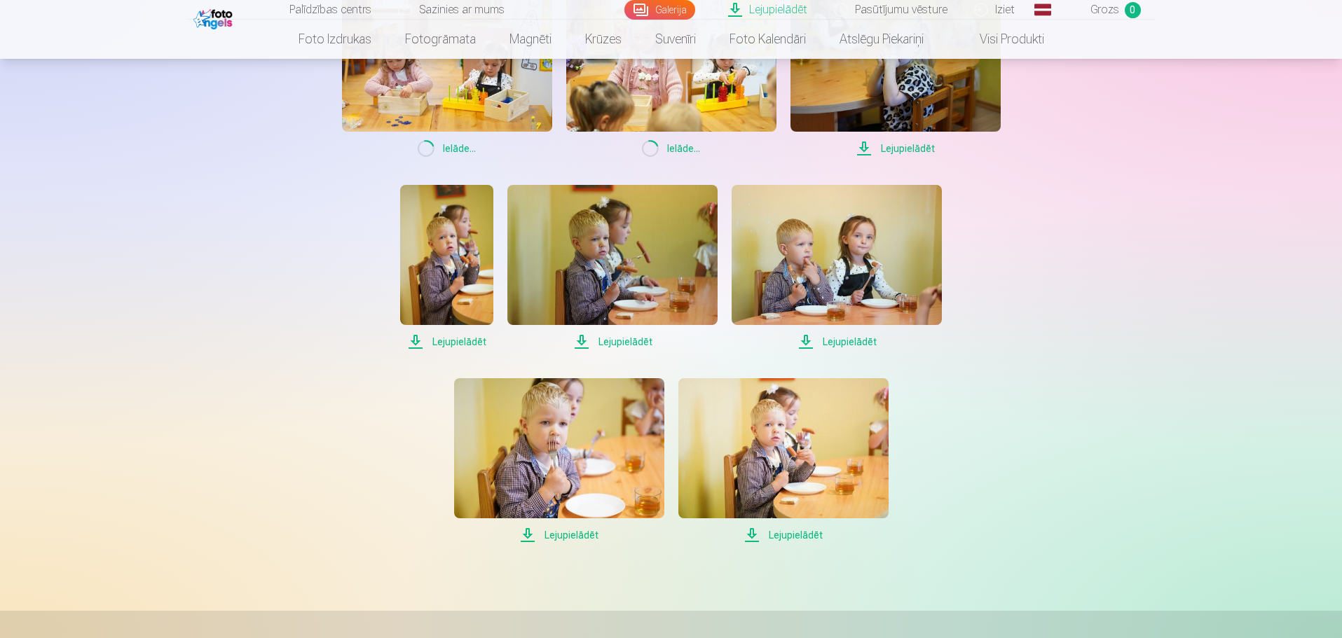
click at [842, 340] on span "Lejupielādēt" at bounding box center [836, 341] width 210 height 17
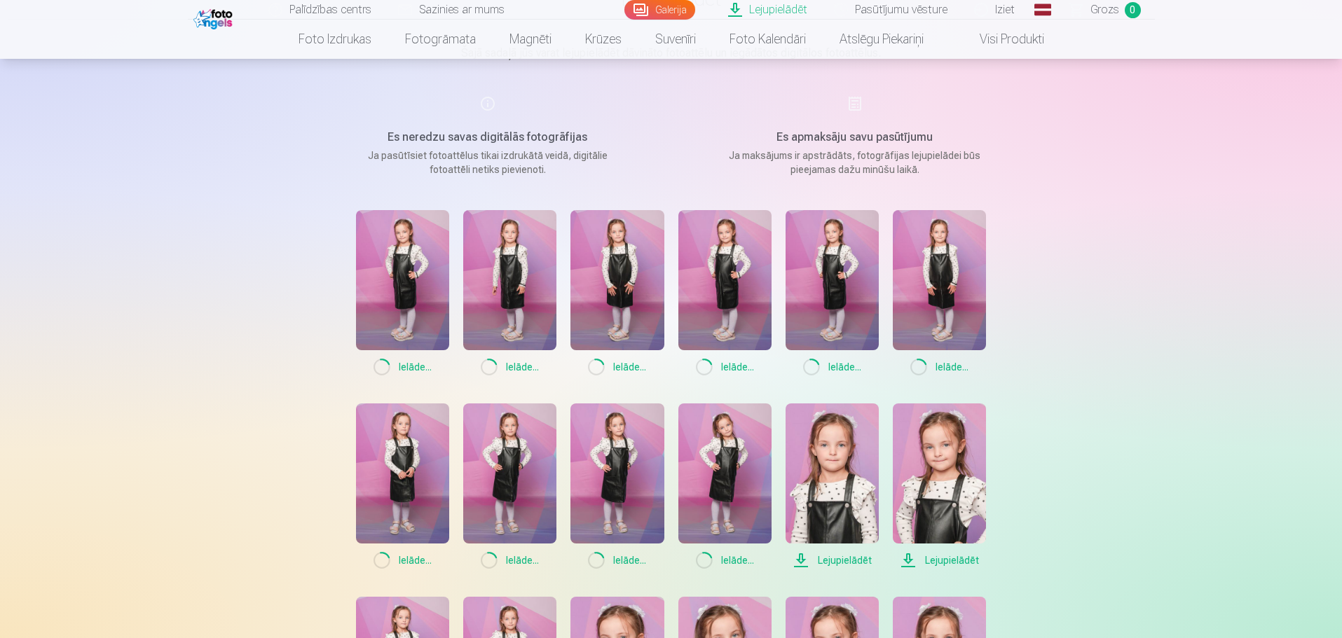
scroll to position [0, 0]
